Goal: Transaction & Acquisition: Purchase product/service

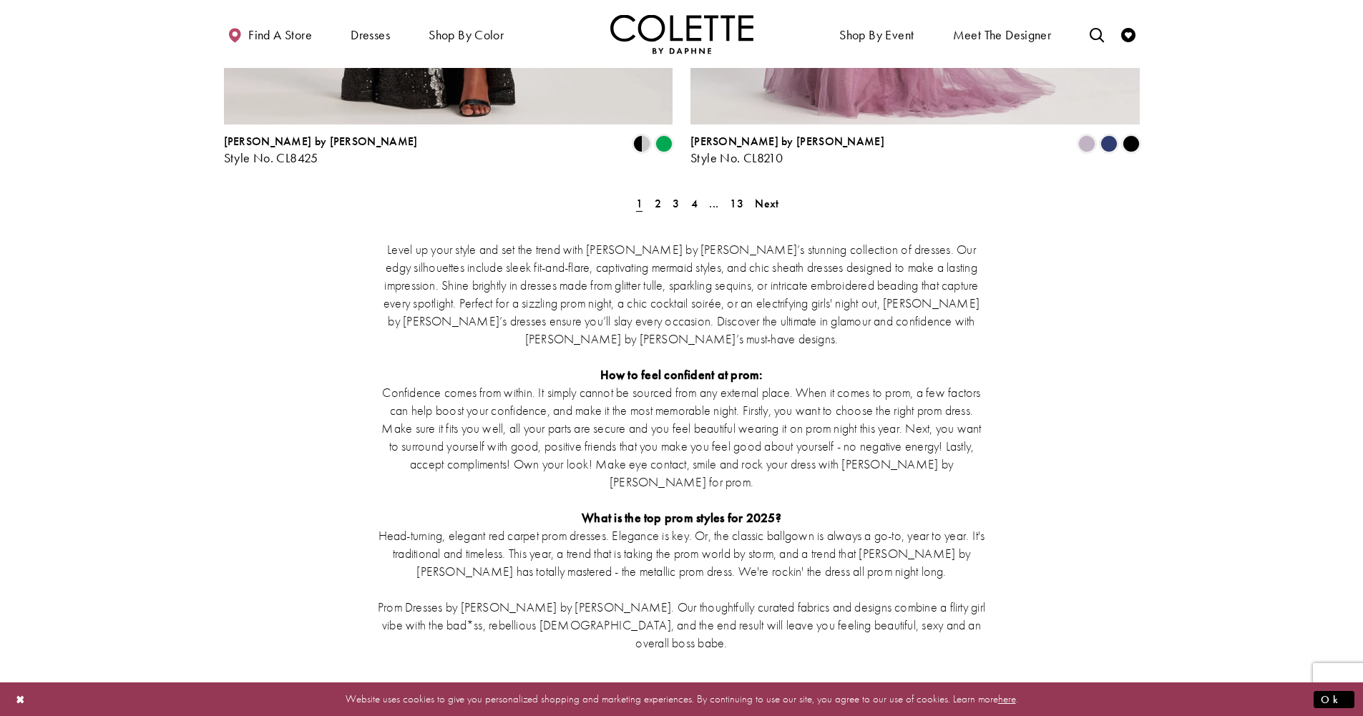
scroll to position [2765, 0]
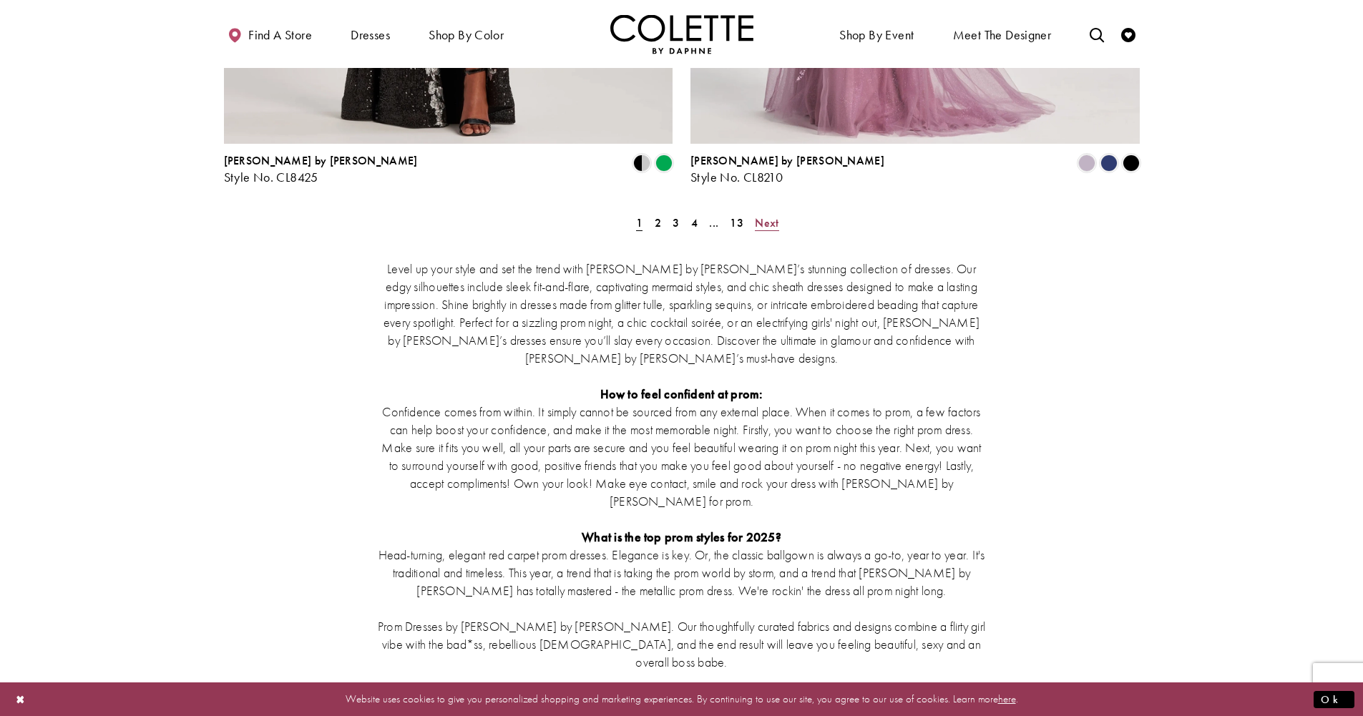
click at [766, 215] on span "Next" at bounding box center [767, 222] width 24 height 15
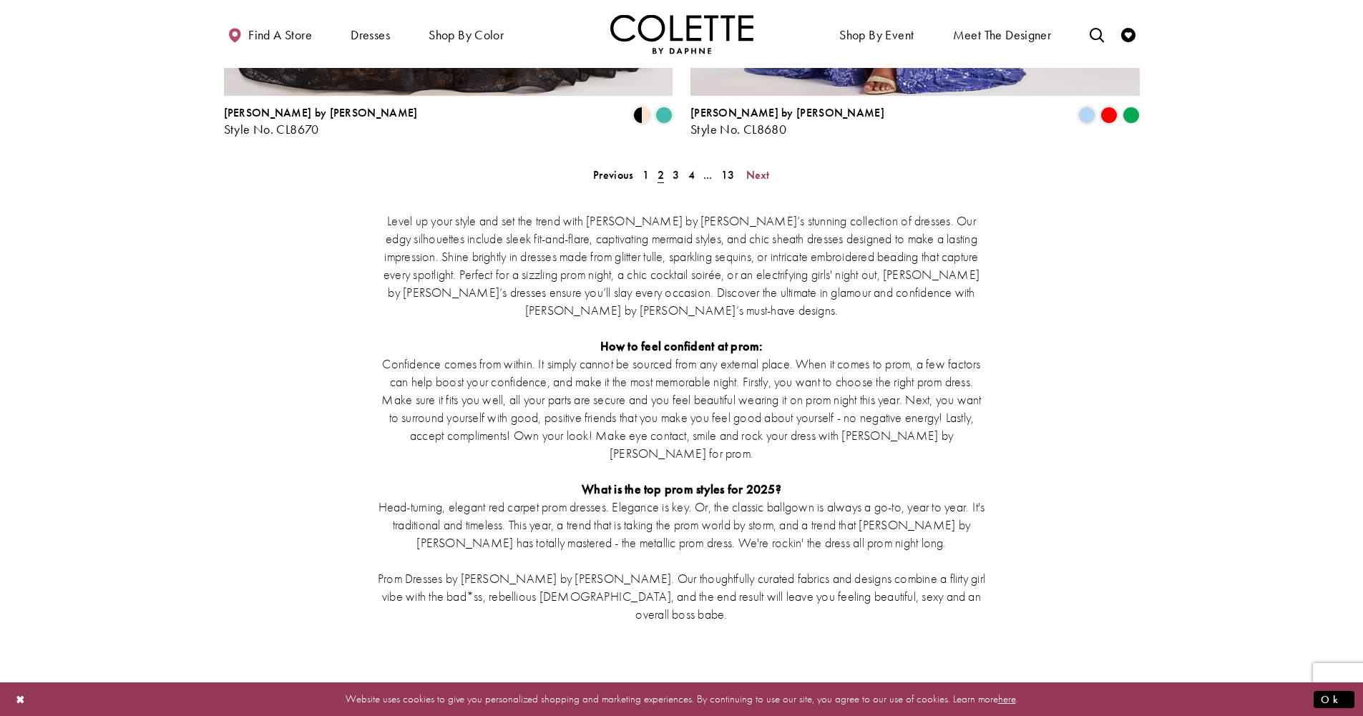
scroll to position [2733, 0]
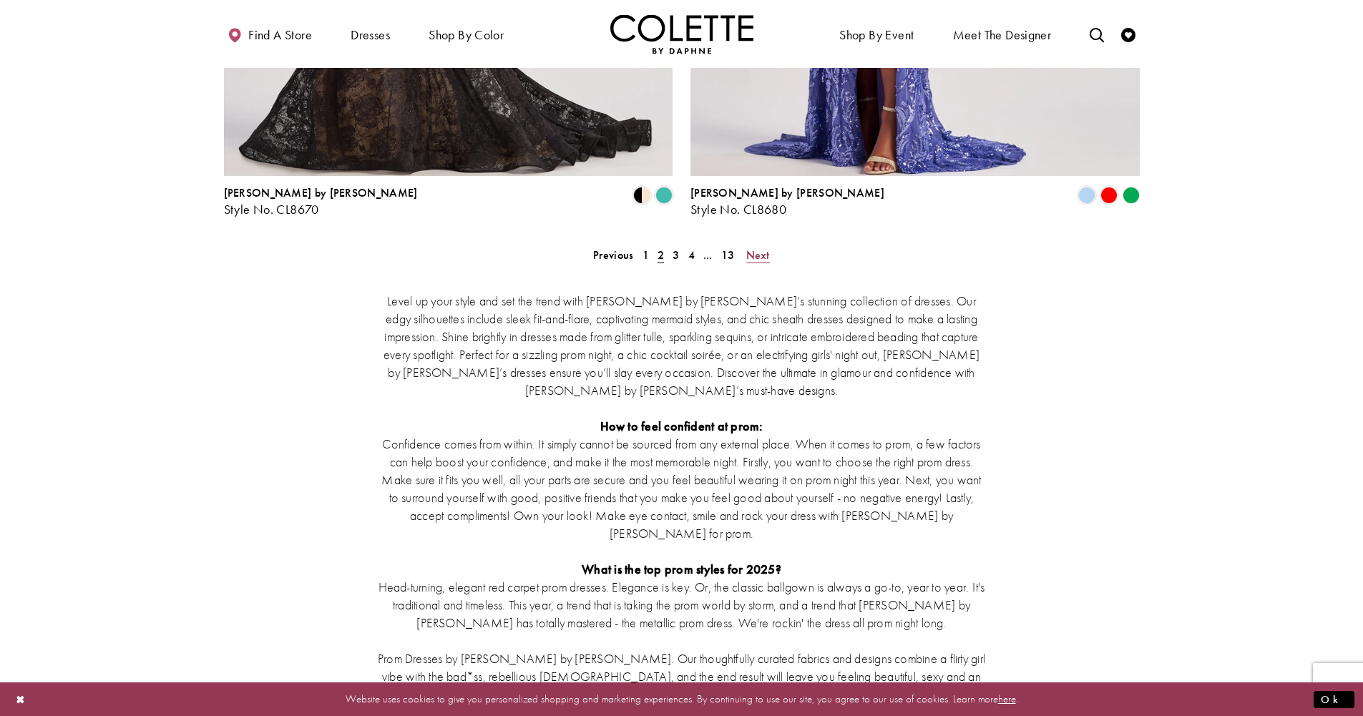
click at [760, 248] on span "Next" at bounding box center [758, 255] width 24 height 15
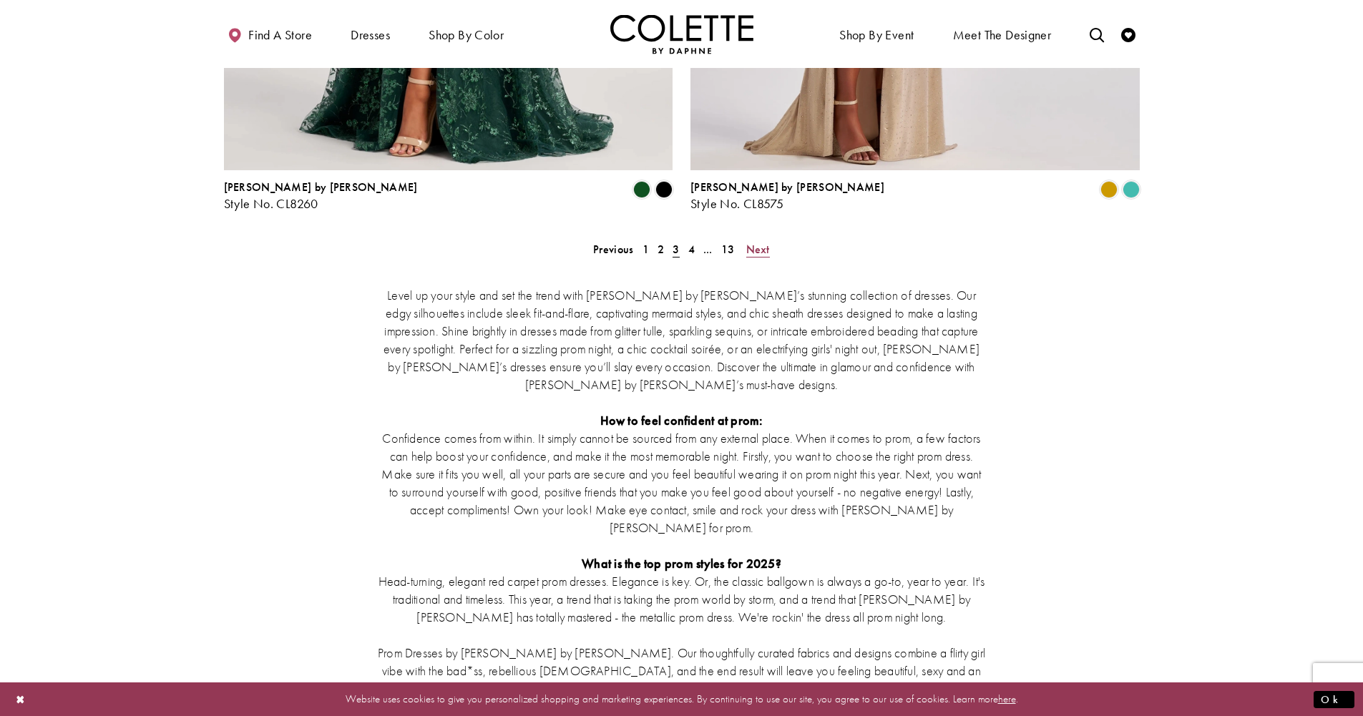
click at [760, 242] on span "Next" at bounding box center [758, 249] width 24 height 15
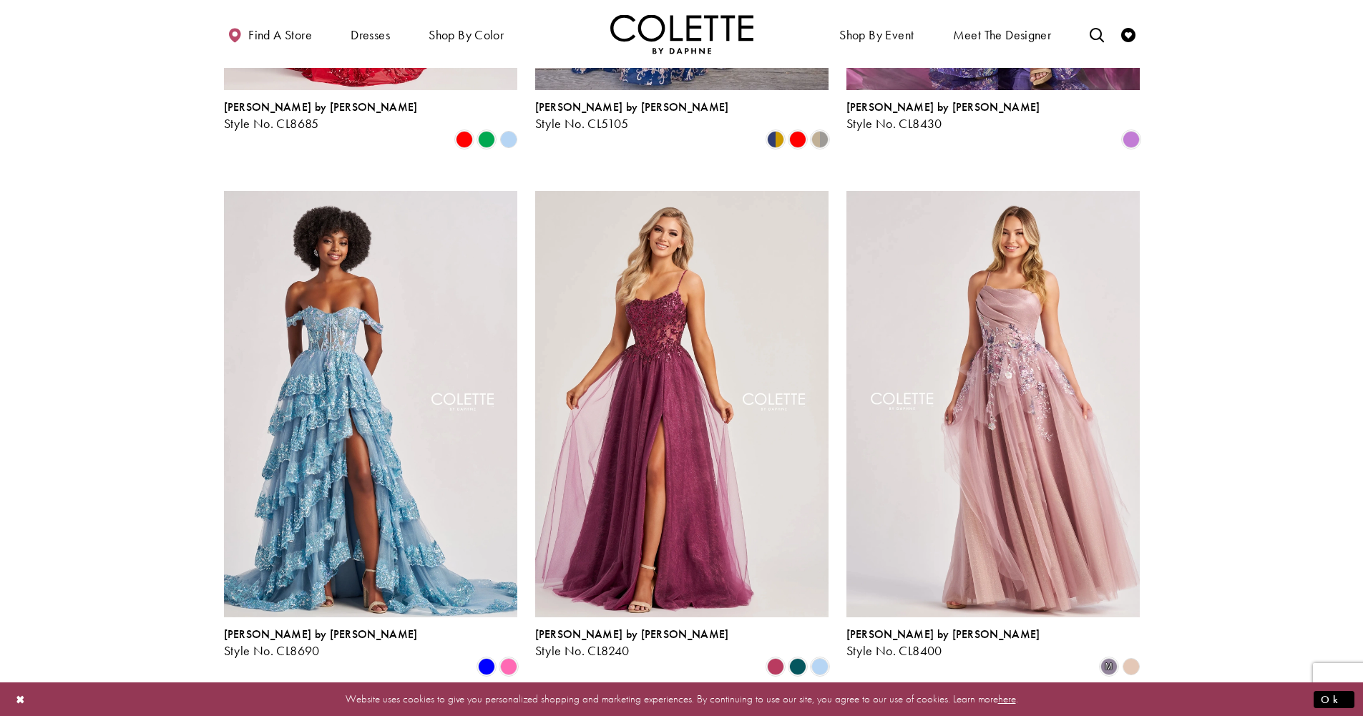
scroll to position [1010, 0]
click at [796, 658] on span "Product List" at bounding box center [797, 666] width 17 height 17
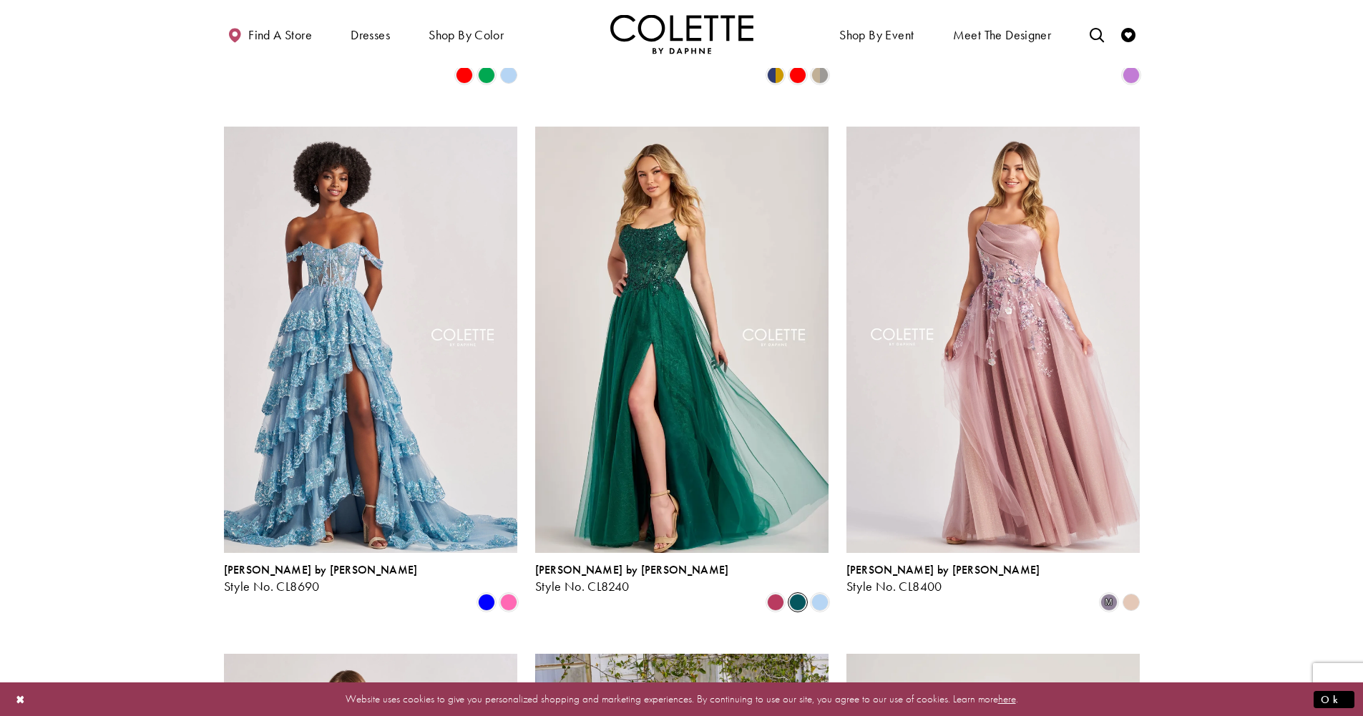
scroll to position [1048, 0]
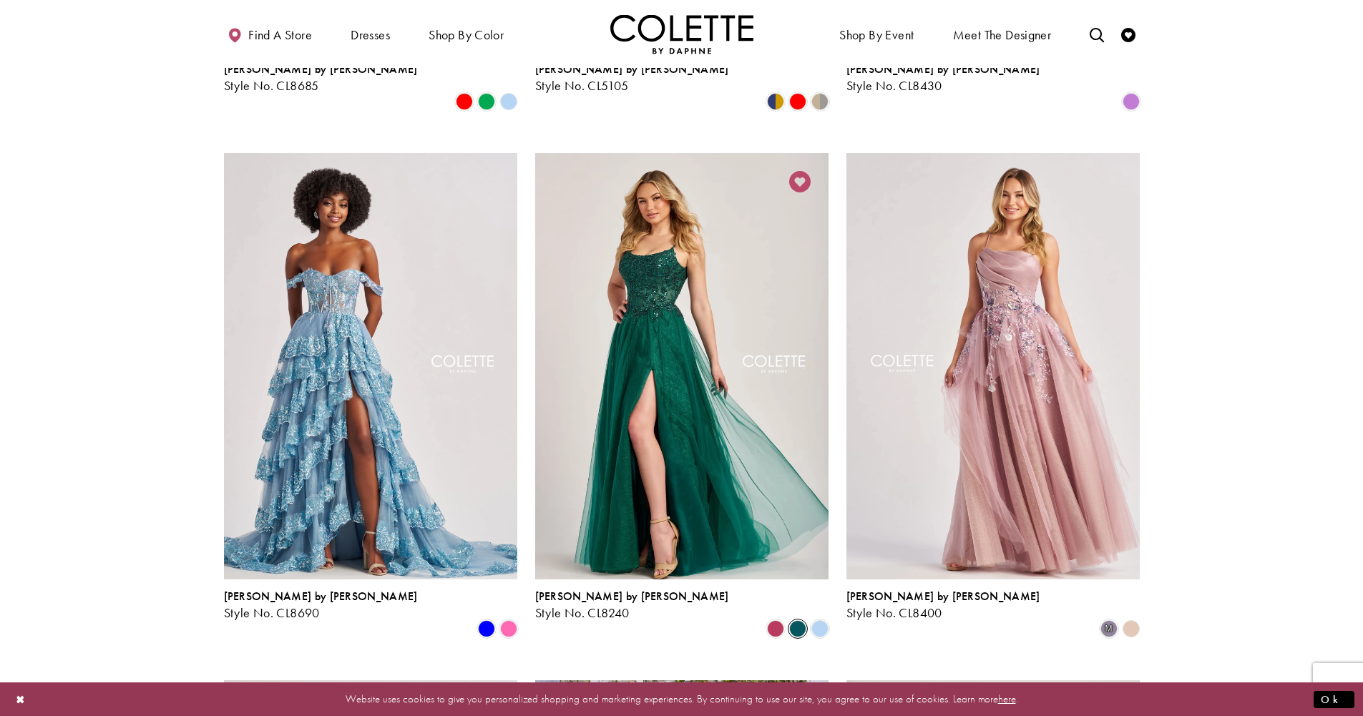
click at [797, 171] on icon "Add to Wishlist" at bounding box center [799, 181] width 21 height 21
click at [800, 171] on icon "Add to Wishlist" at bounding box center [799, 181] width 21 height 21
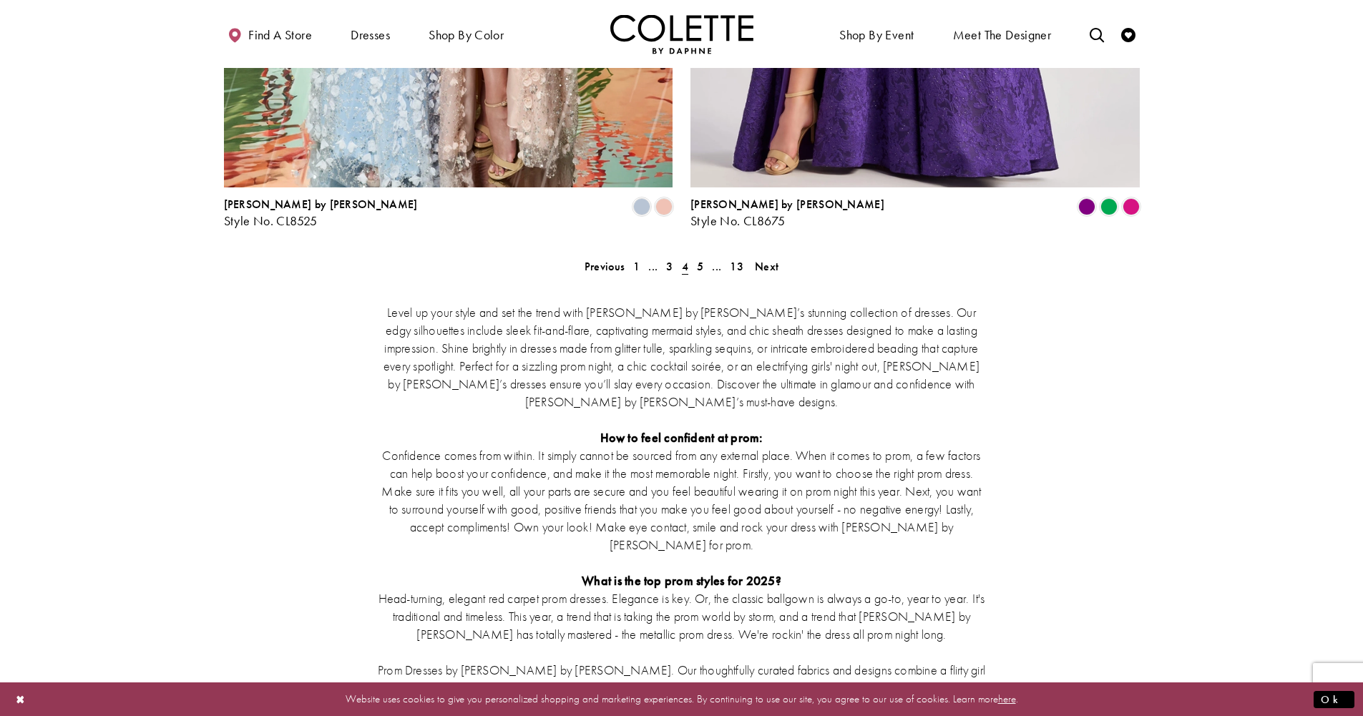
scroll to position [2720, 0]
click at [770, 260] on span "Next" at bounding box center [767, 267] width 24 height 15
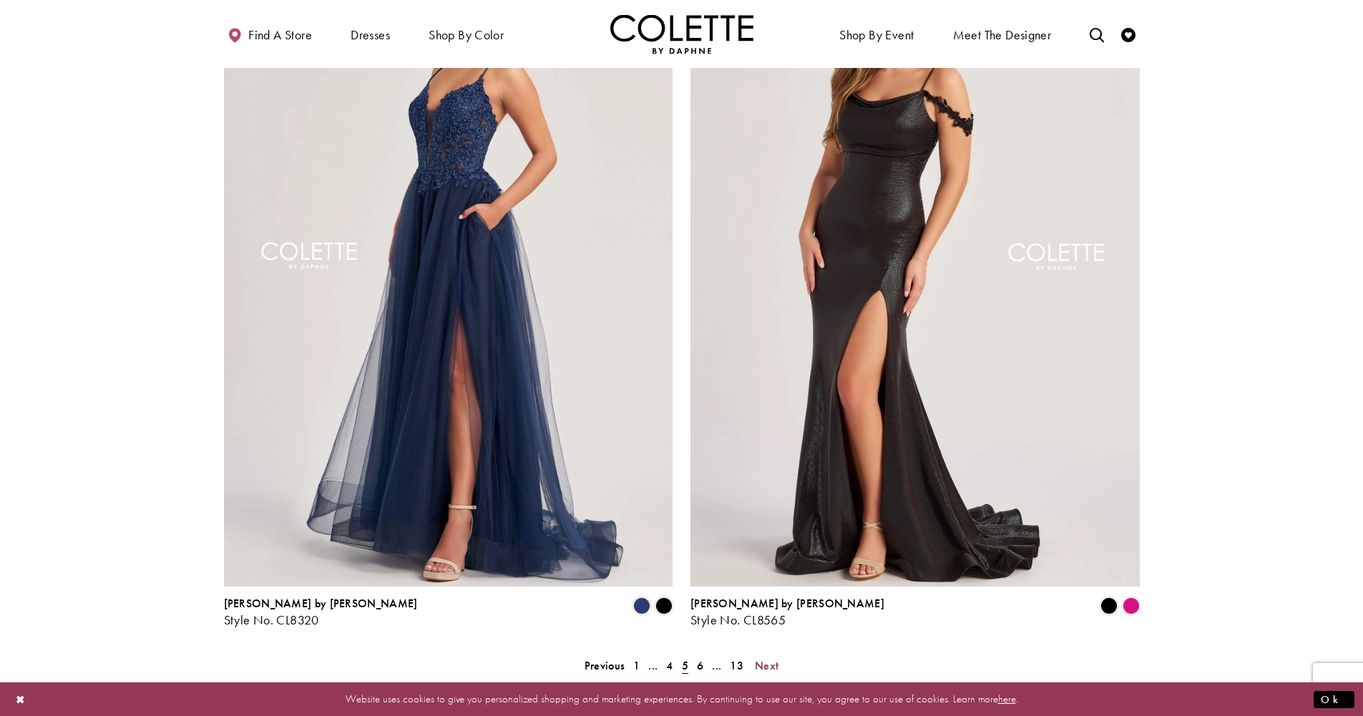
scroll to position [2441, 0]
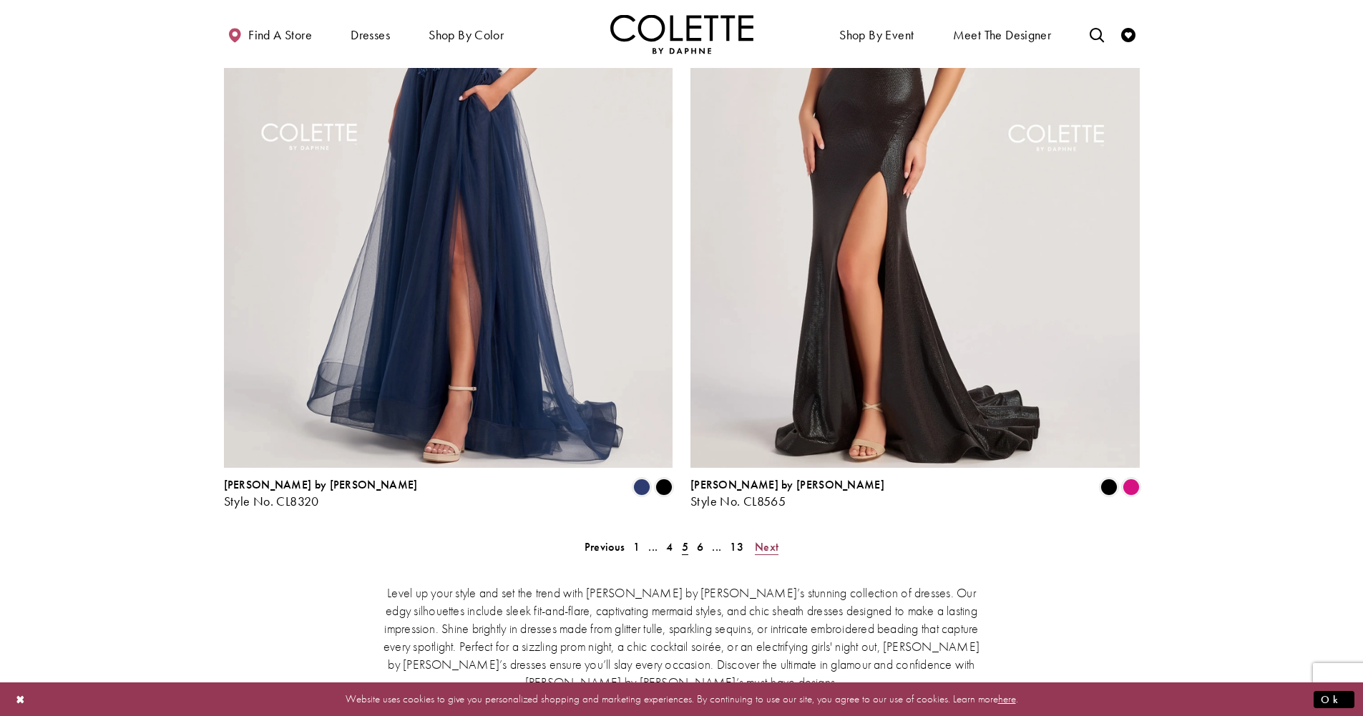
click at [766, 540] on span "Next" at bounding box center [767, 547] width 24 height 15
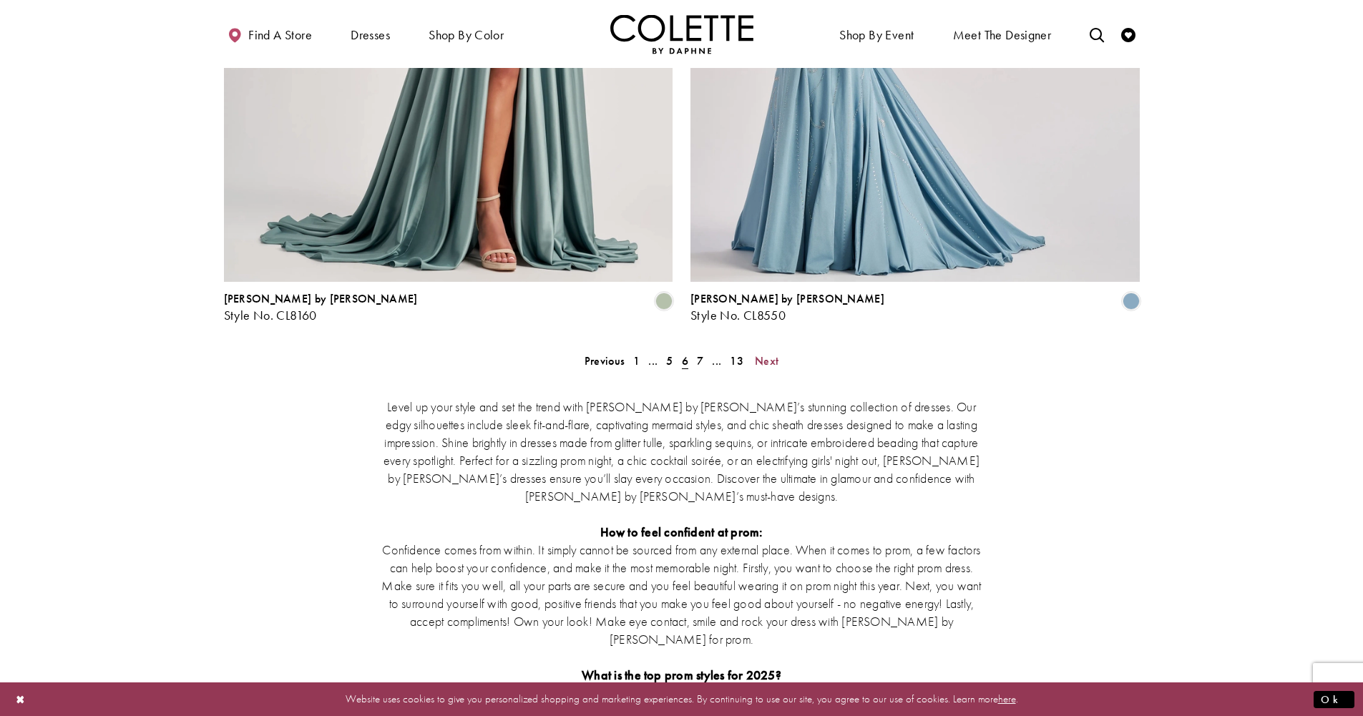
scroll to position [2626, 0]
click at [761, 355] on span "Next" at bounding box center [767, 362] width 24 height 15
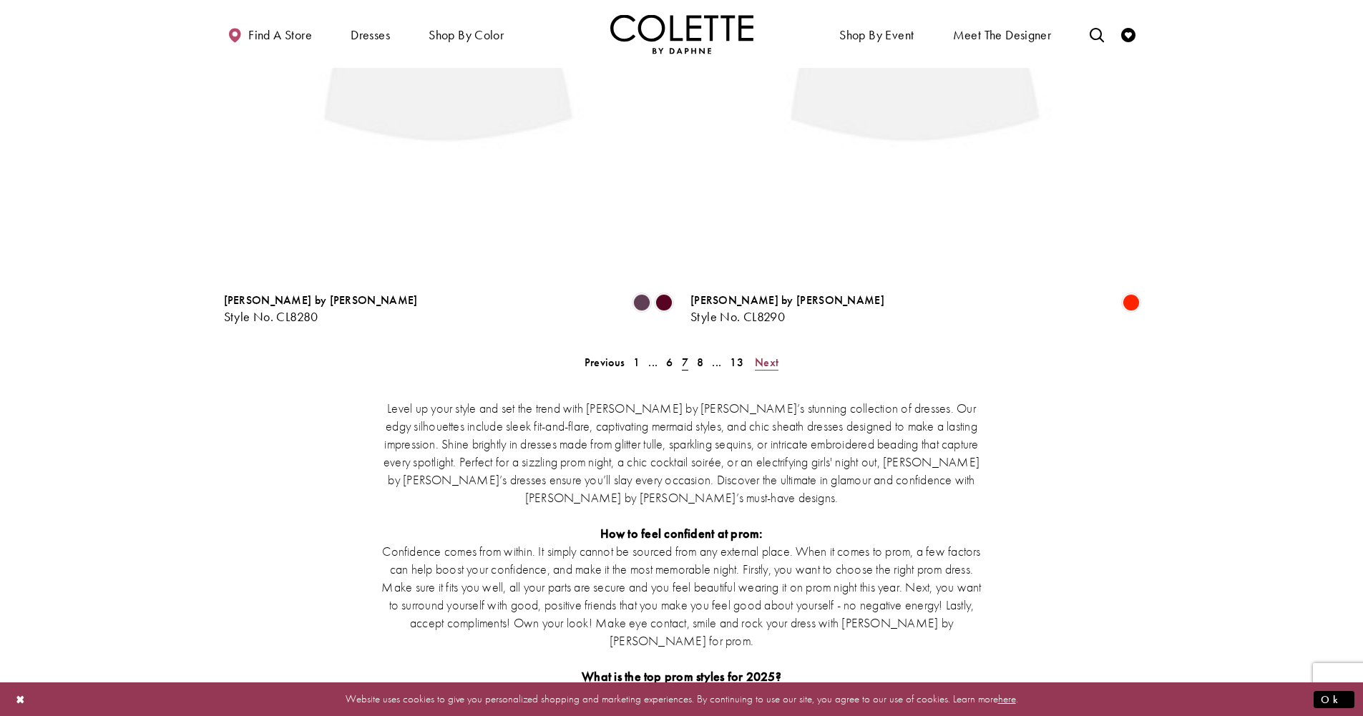
scroll to position [77, 0]
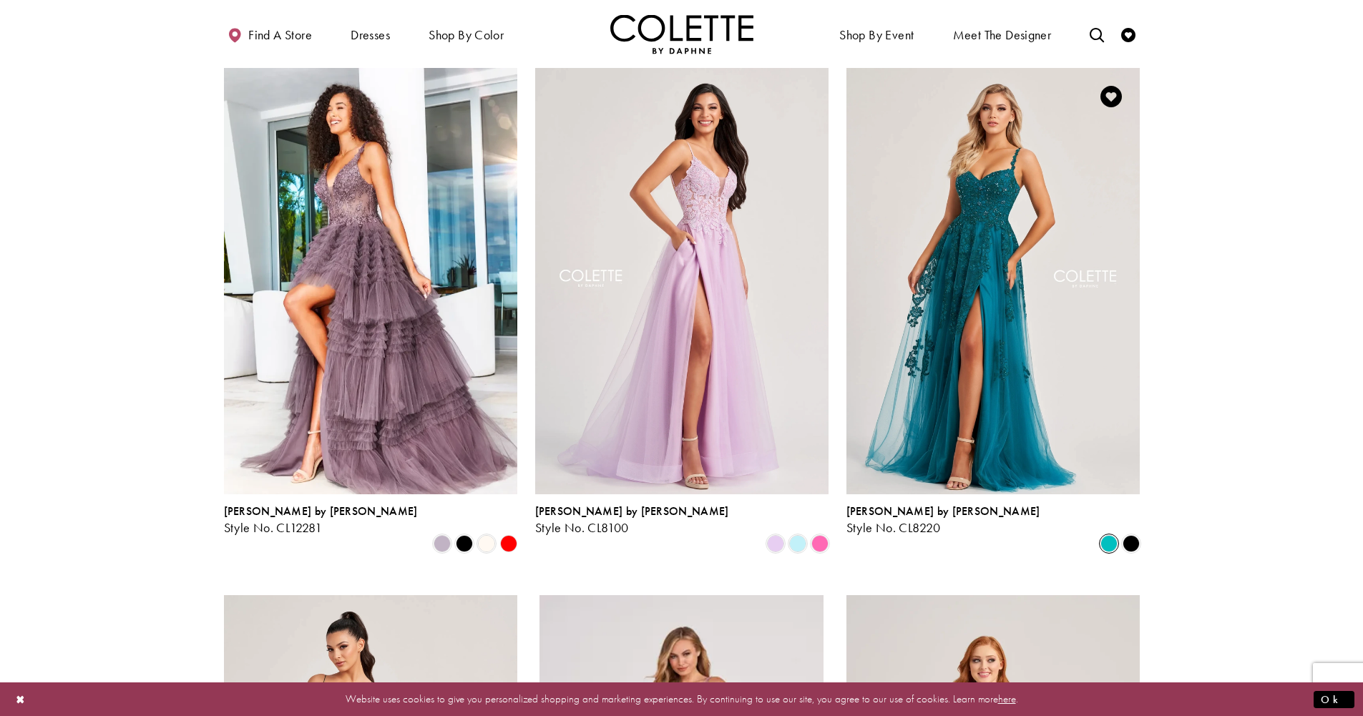
click at [1109, 535] on span "Product List" at bounding box center [1109, 543] width 17 height 17
click at [1139, 535] on span "Product List" at bounding box center [1131, 543] width 17 height 17
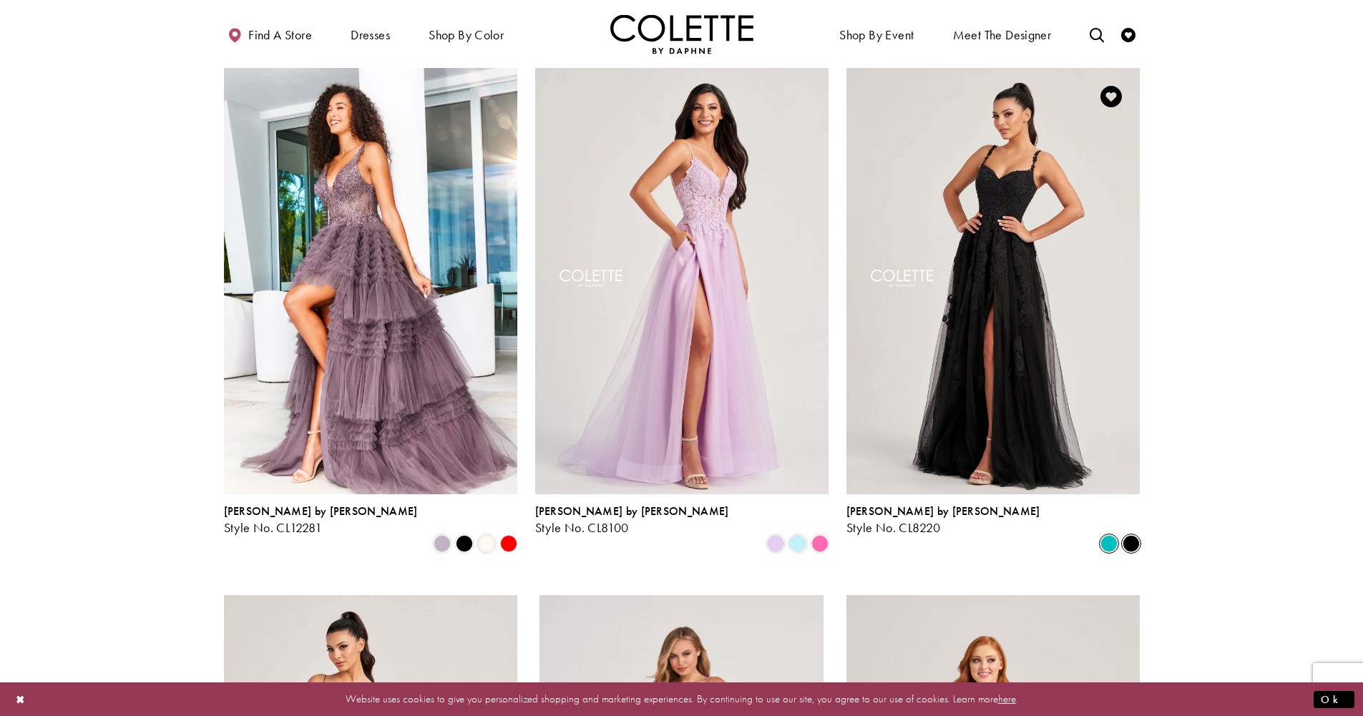
click at [1106, 535] on span "Product List" at bounding box center [1109, 543] width 17 height 17
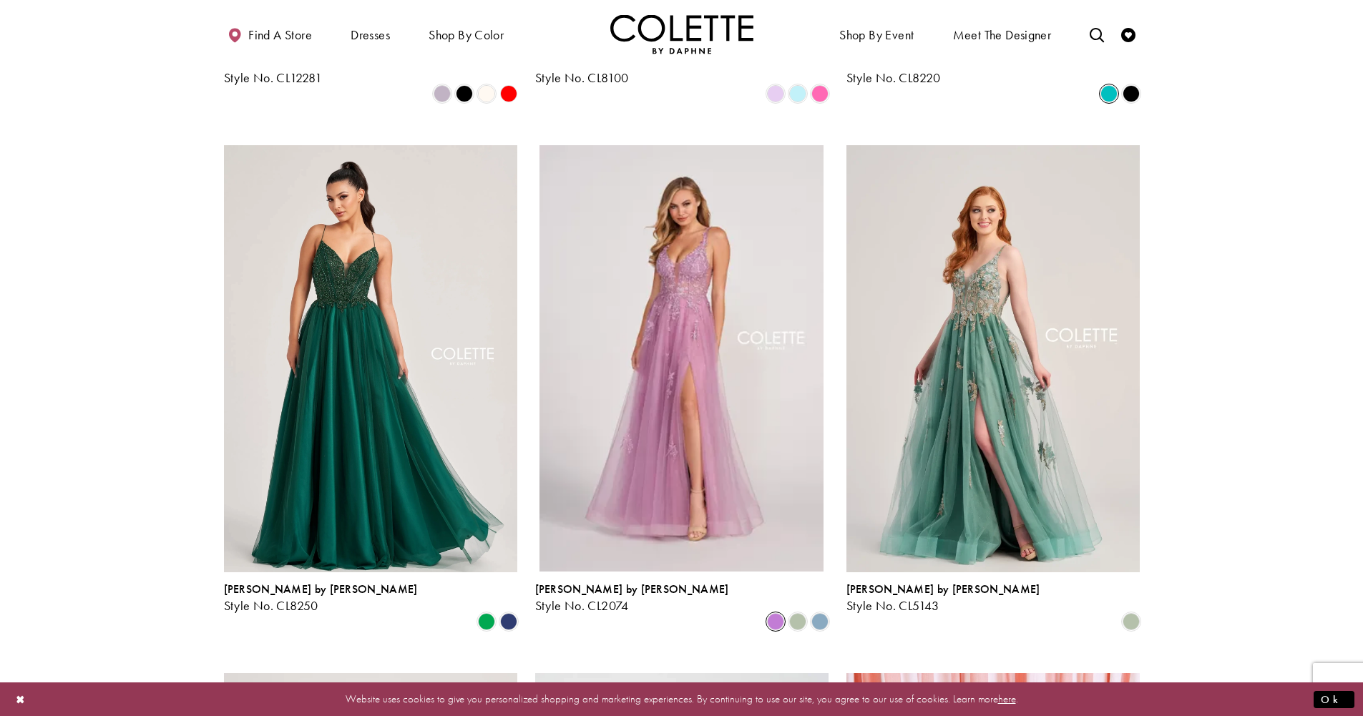
scroll to position [528, 0]
click at [504, 613] on span "Product List" at bounding box center [508, 621] width 17 height 17
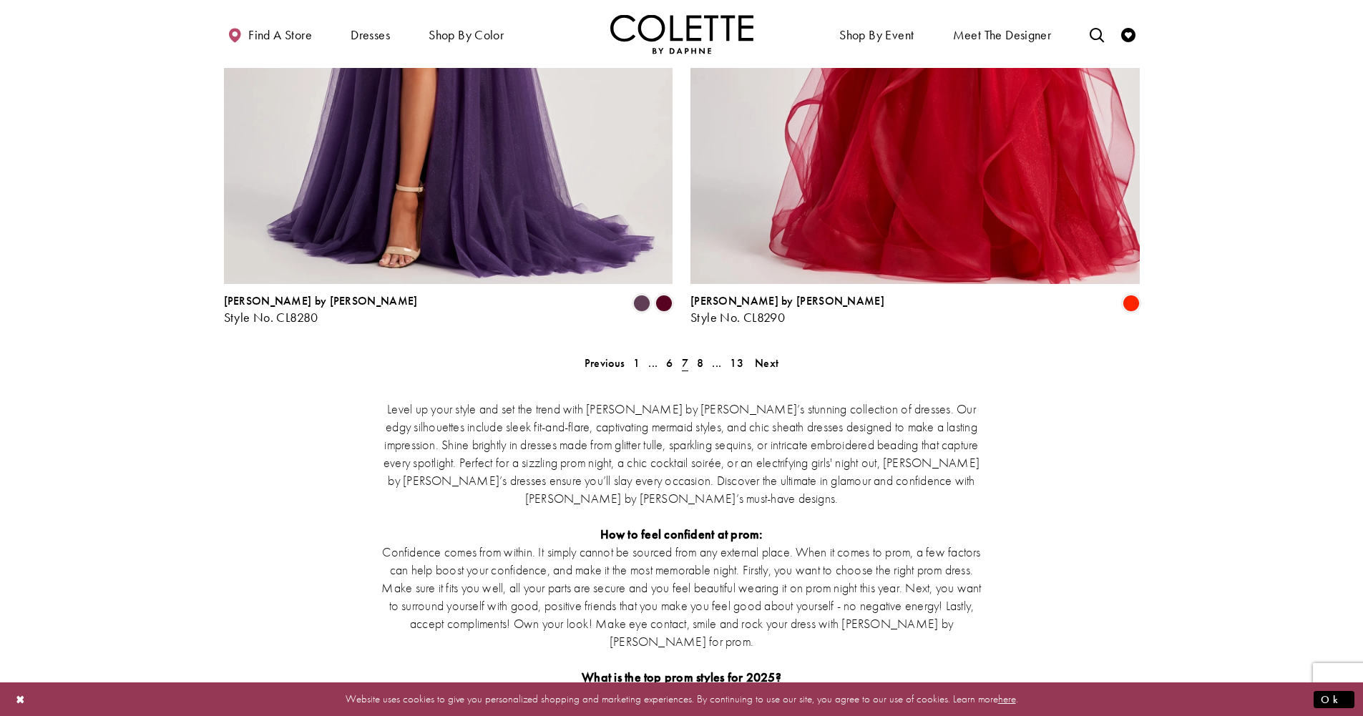
scroll to position [2632, 0]
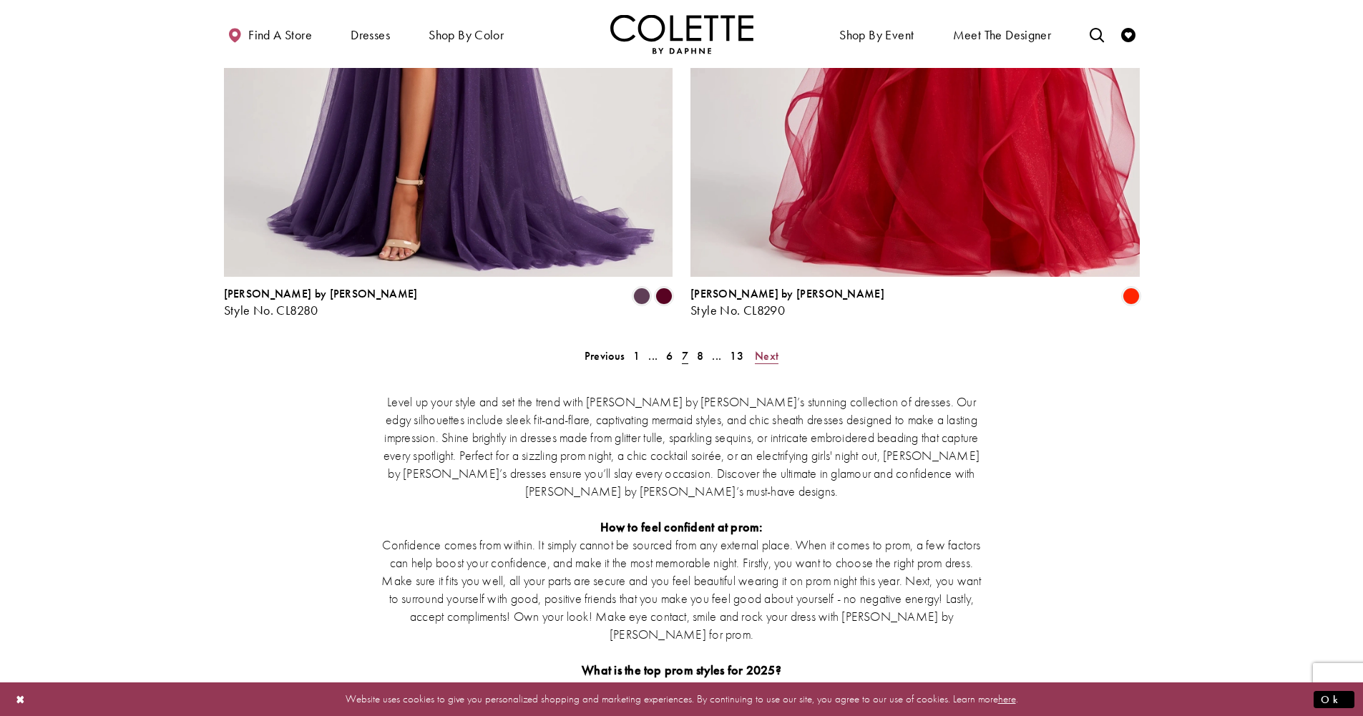
click at [771, 349] on span "Next" at bounding box center [767, 356] width 24 height 15
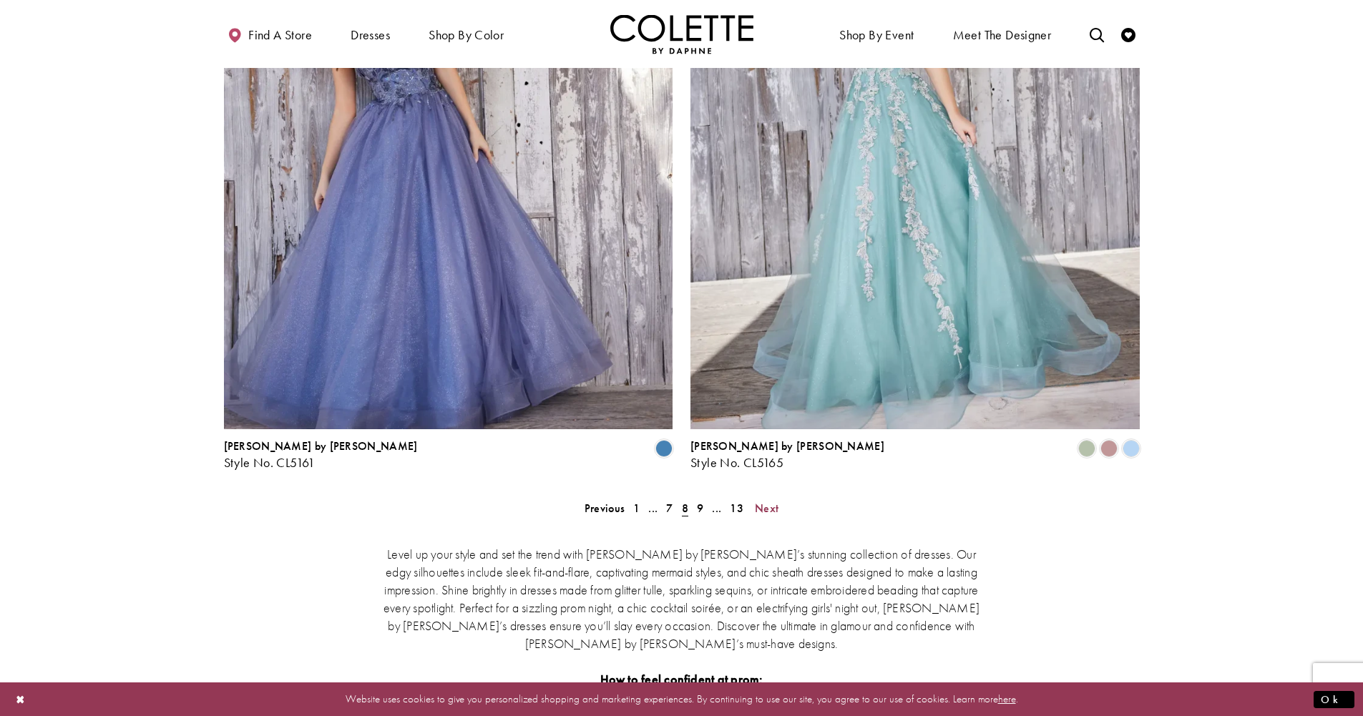
scroll to position [2485, 0]
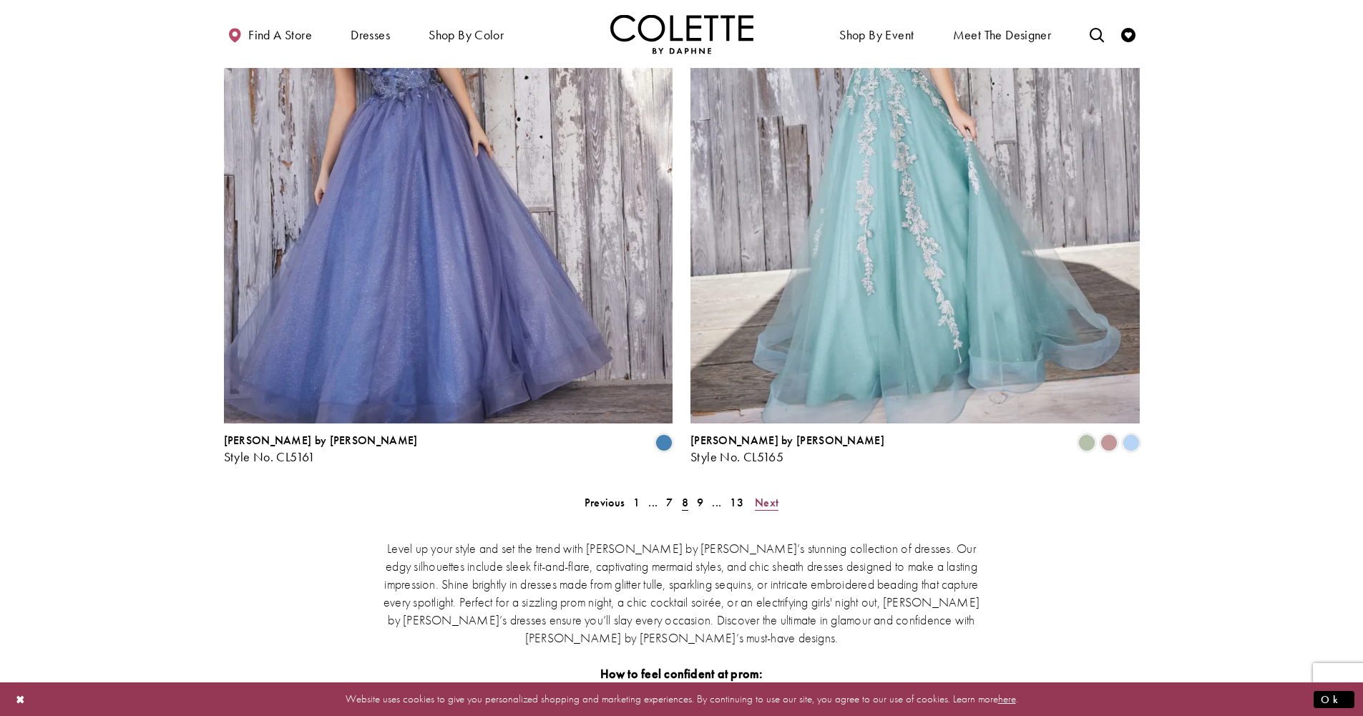
click at [766, 495] on span "Next" at bounding box center [767, 502] width 24 height 15
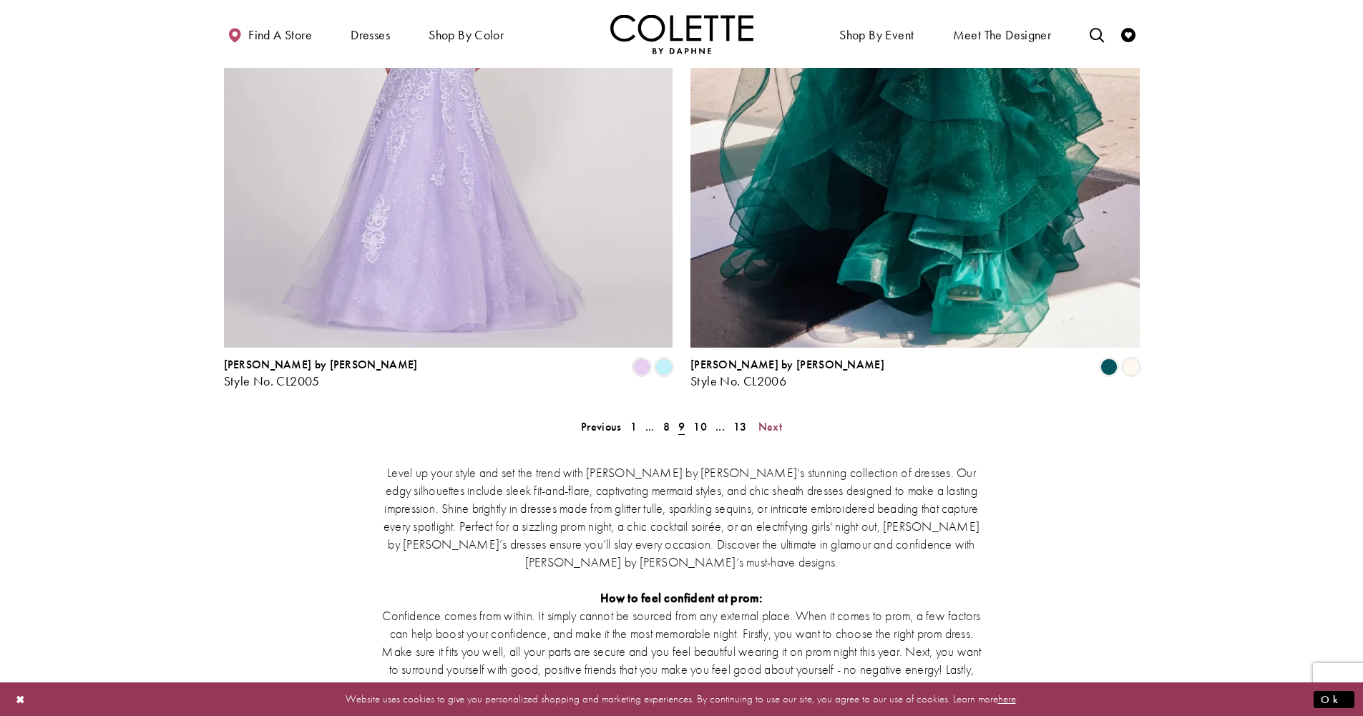
scroll to position [2582, 0]
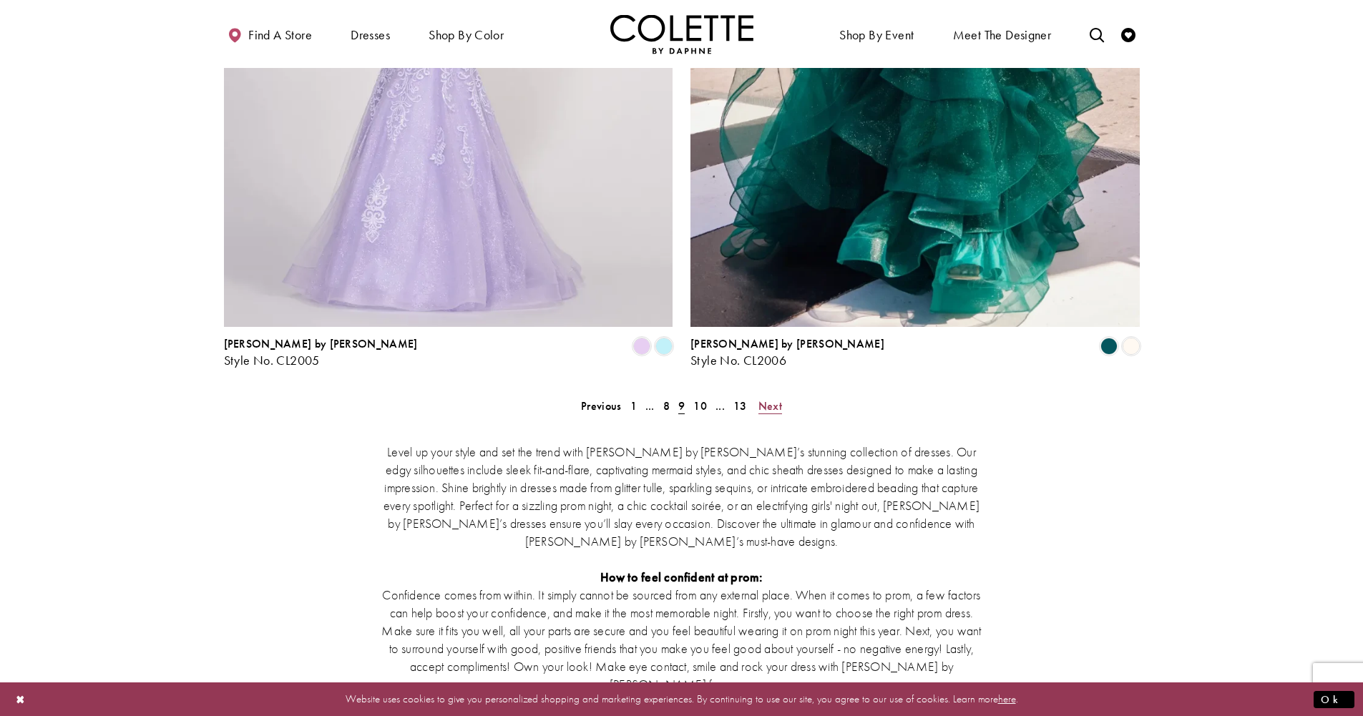
click at [769, 399] on span "Next" at bounding box center [771, 406] width 24 height 15
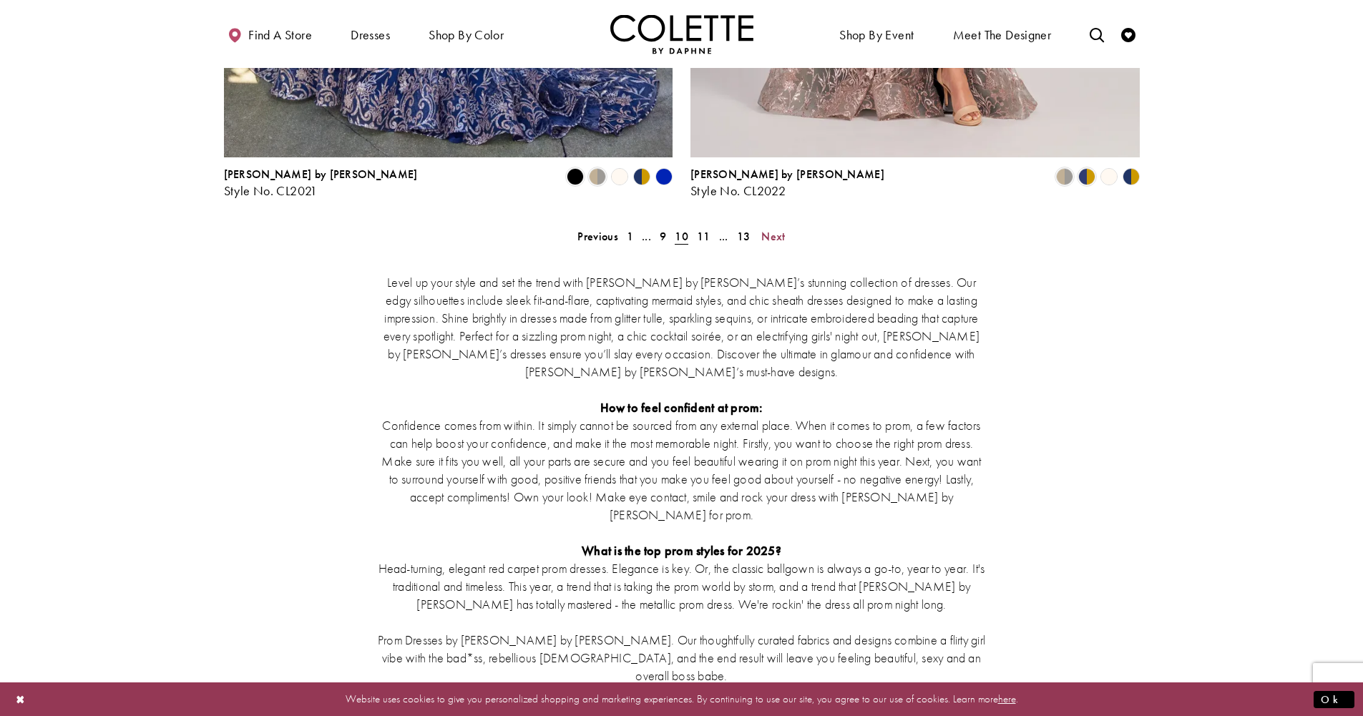
scroll to position [2752, 0]
click at [773, 228] on span "Next" at bounding box center [773, 235] width 24 height 15
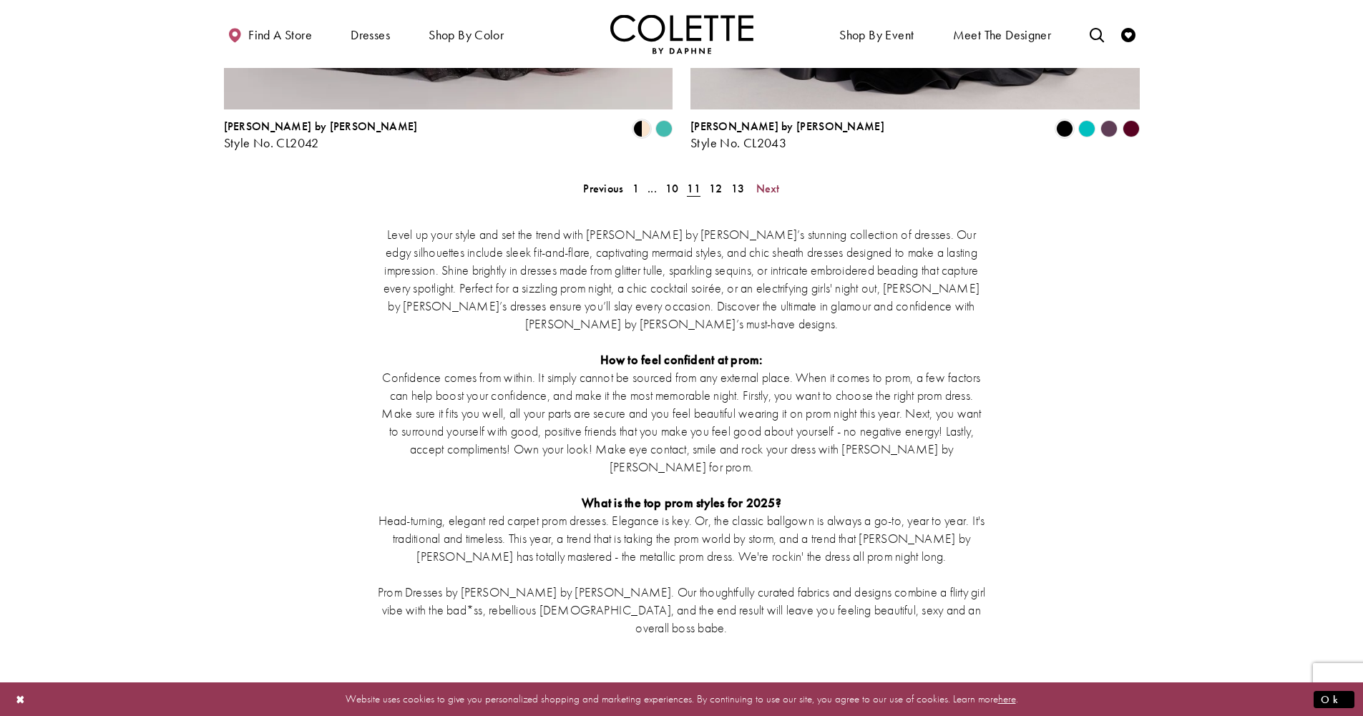
scroll to position [2800, 0]
click at [771, 180] on span "Next" at bounding box center [768, 187] width 24 height 15
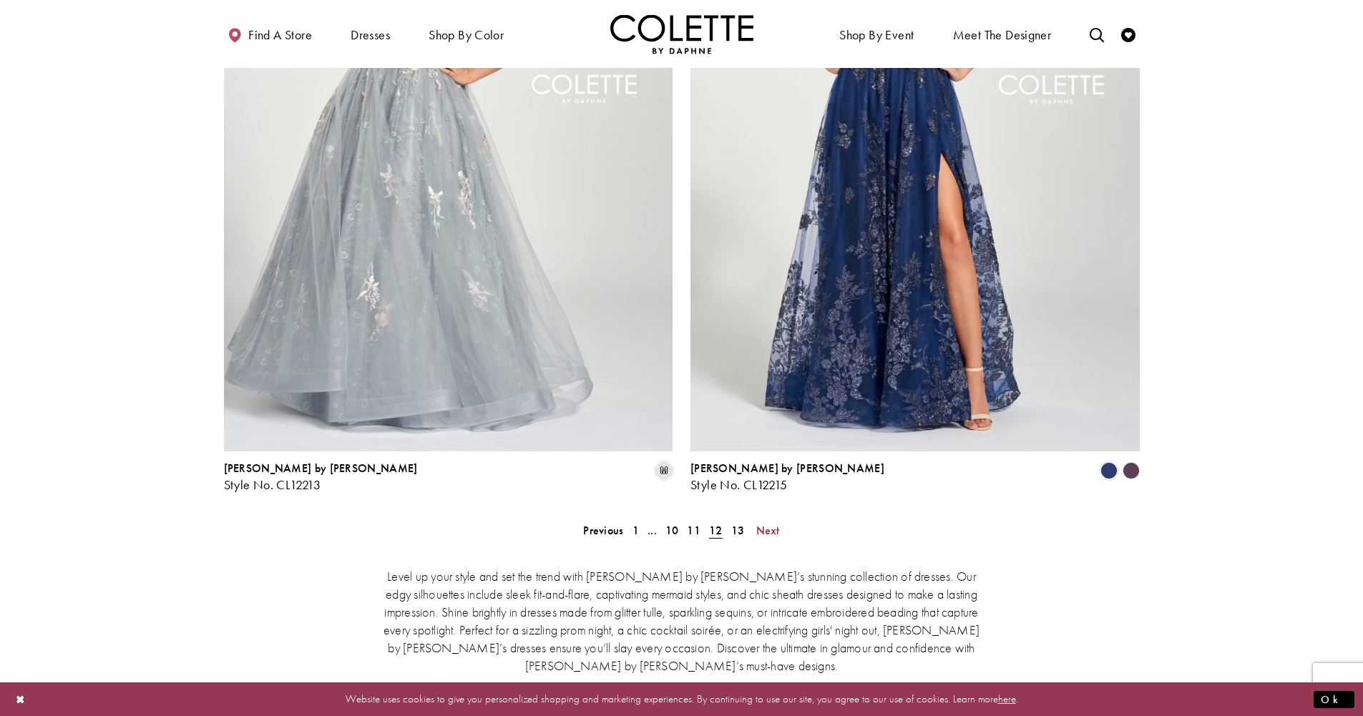
scroll to position [2458, 0]
click at [769, 522] on span "Next" at bounding box center [768, 529] width 24 height 15
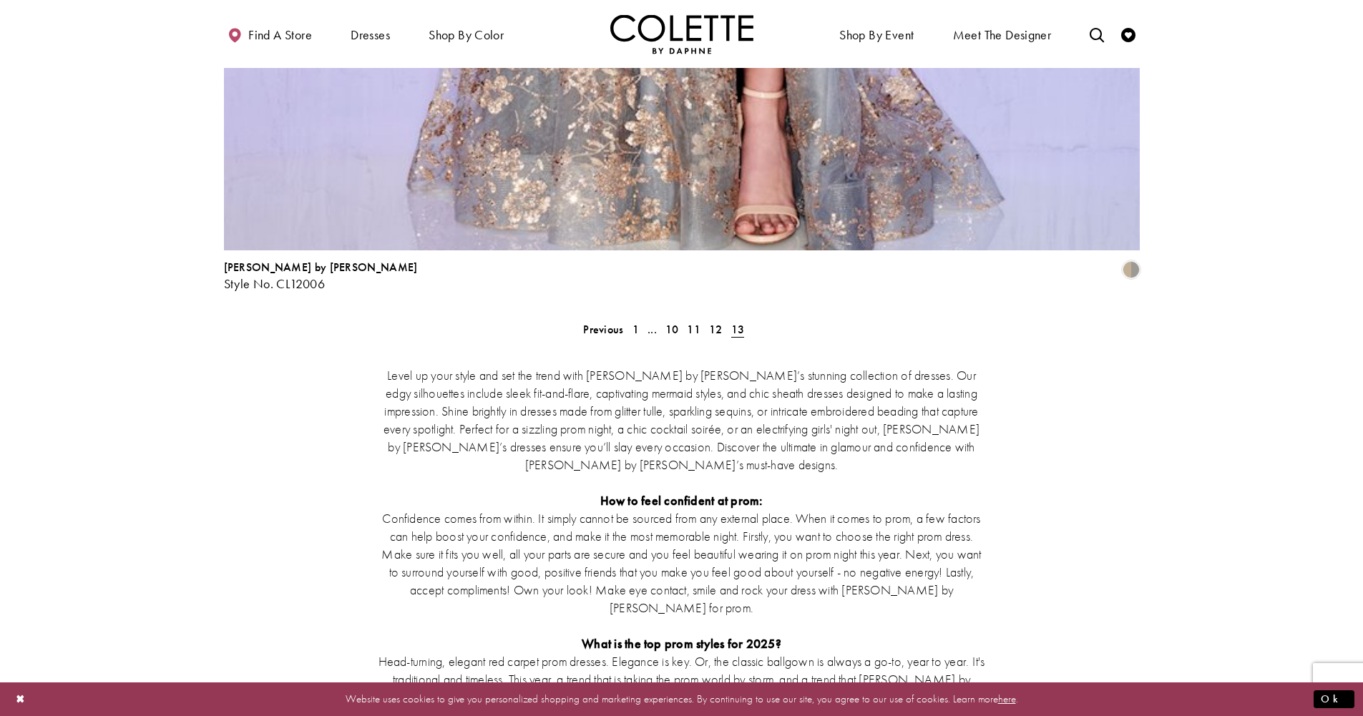
scroll to position [2822, 0]
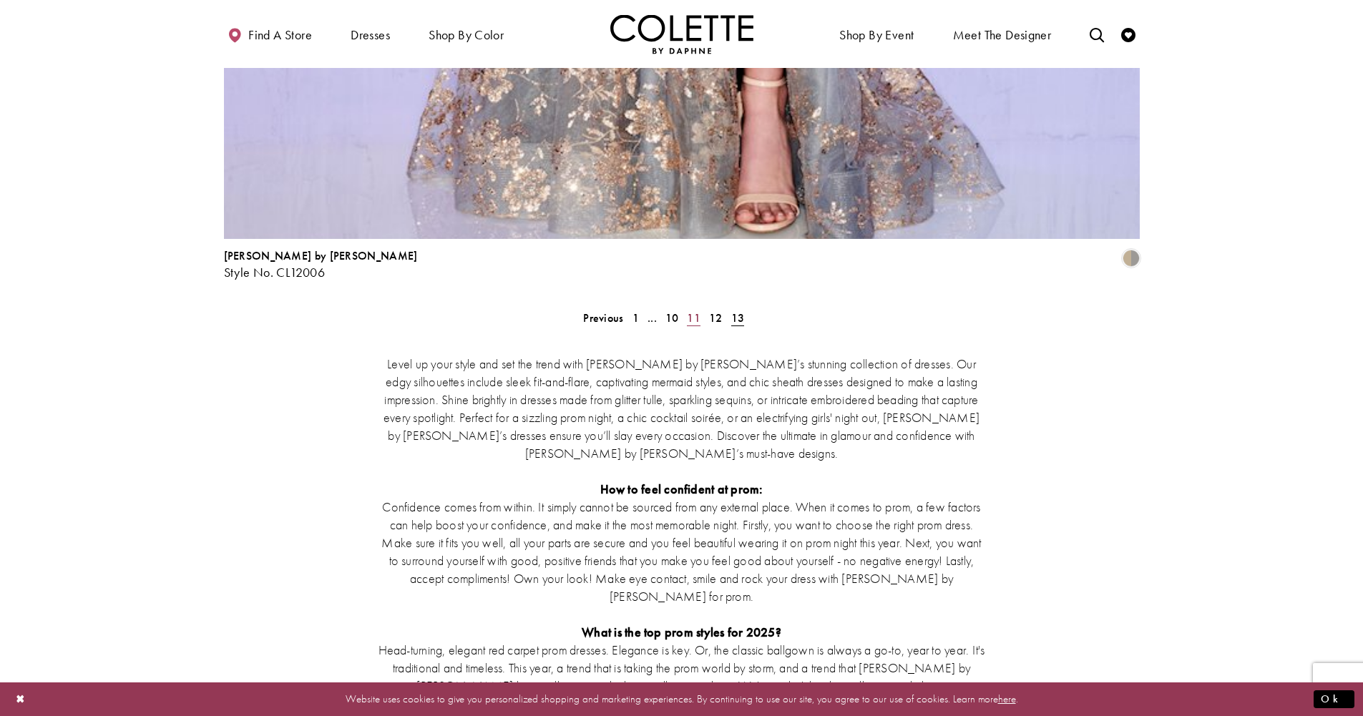
click at [703, 308] on link "11" at bounding box center [694, 318] width 22 height 21
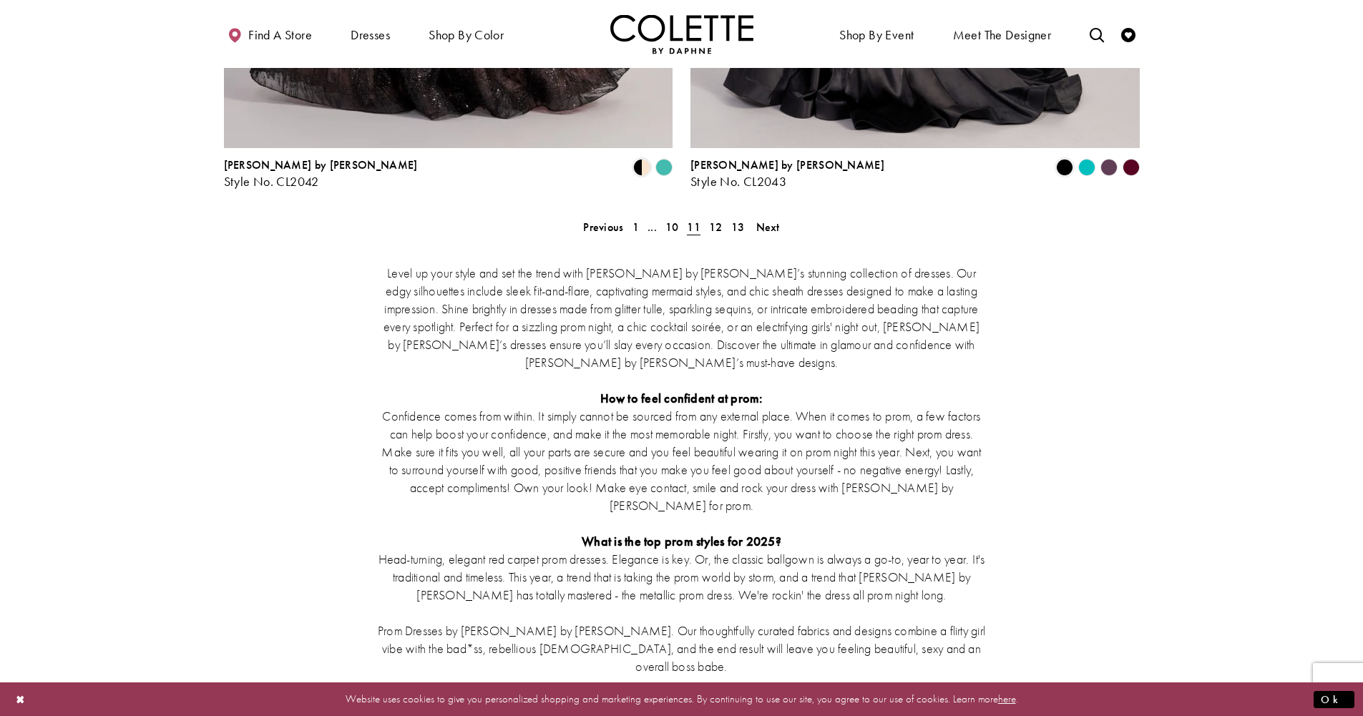
scroll to position [2764, 0]
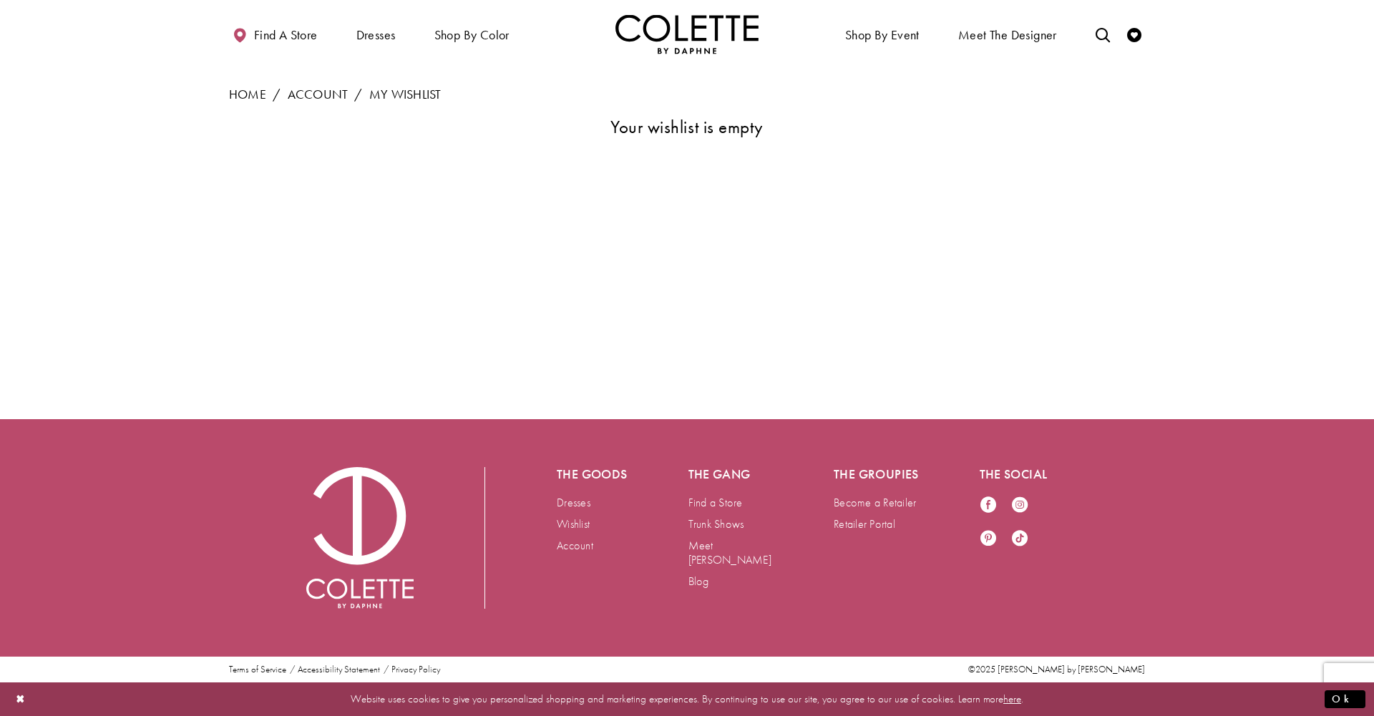
click at [724, 127] on h3 "Your wishlist is empty" at bounding box center [687, 126] width 916 height 19
